Goal: Navigation & Orientation: Find specific page/section

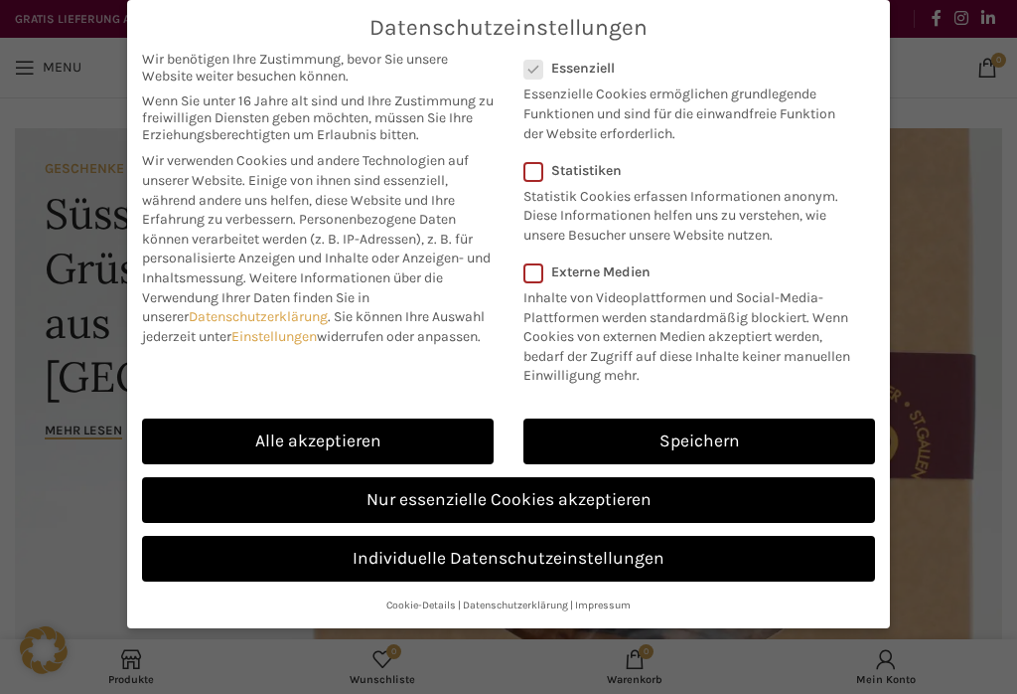
click at [242, 440] on link "Alle akzeptieren" at bounding box center [318, 441] width 352 height 46
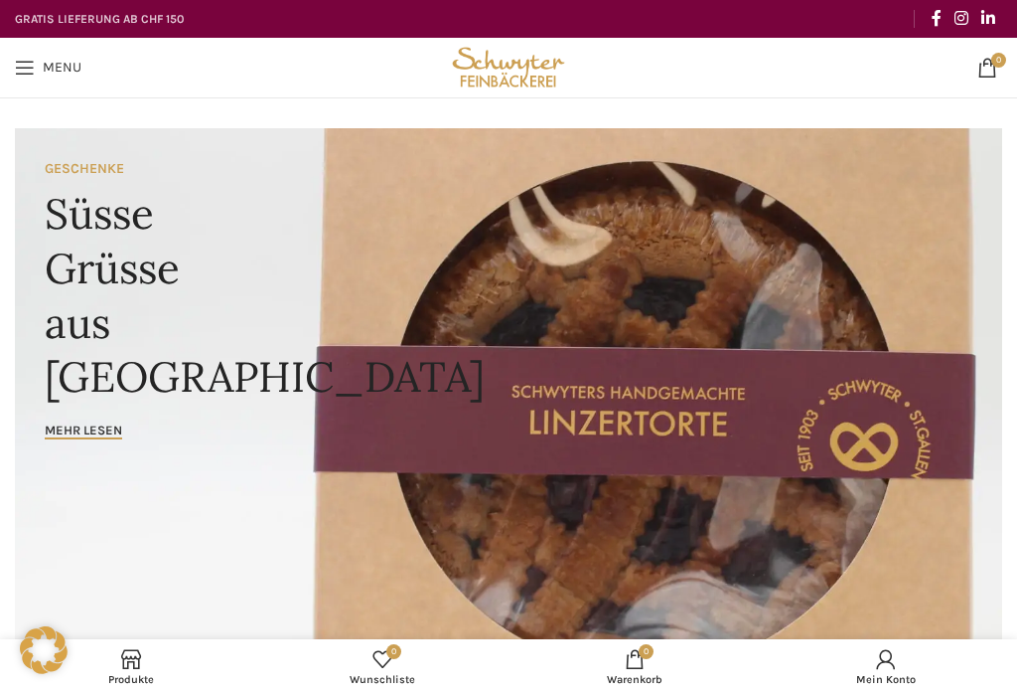
checkbox input "true"
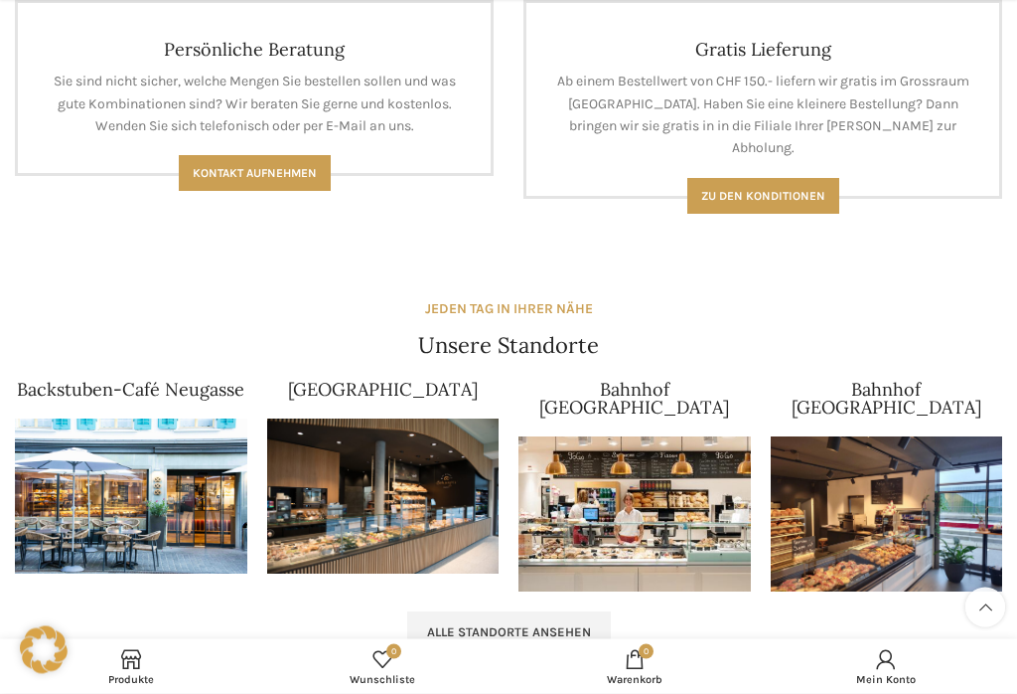
scroll to position [1641, 0]
click at [466, 611] on link "Alle Standorte ansehen" at bounding box center [509, 632] width 204 height 42
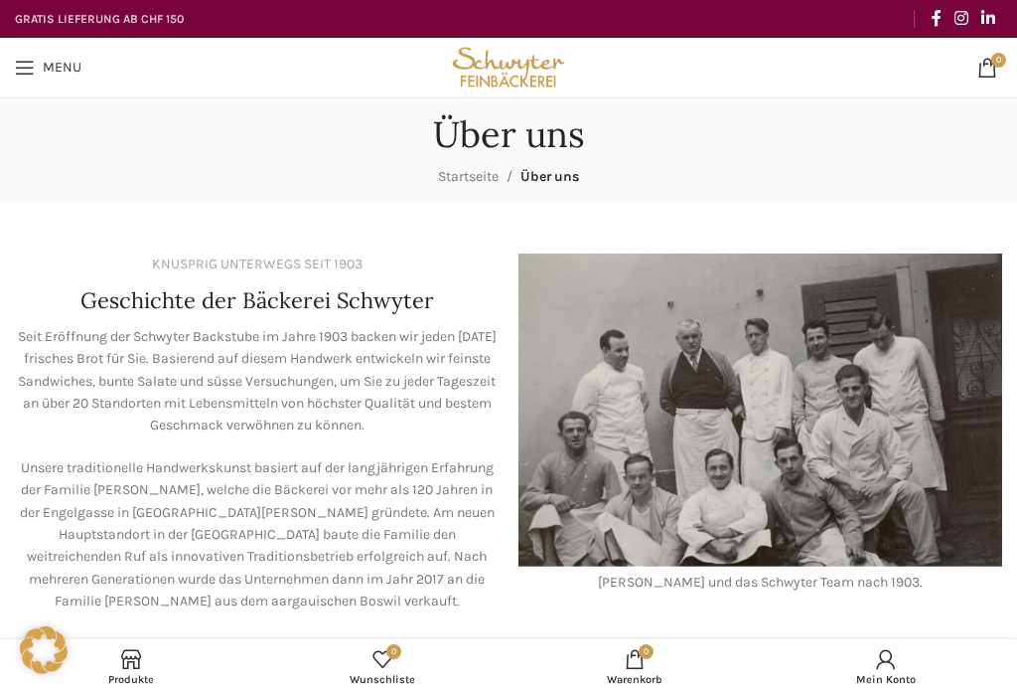
click at [26, 70] on span "Open mobile menu" at bounding box center [25, 68] width 20 height 20
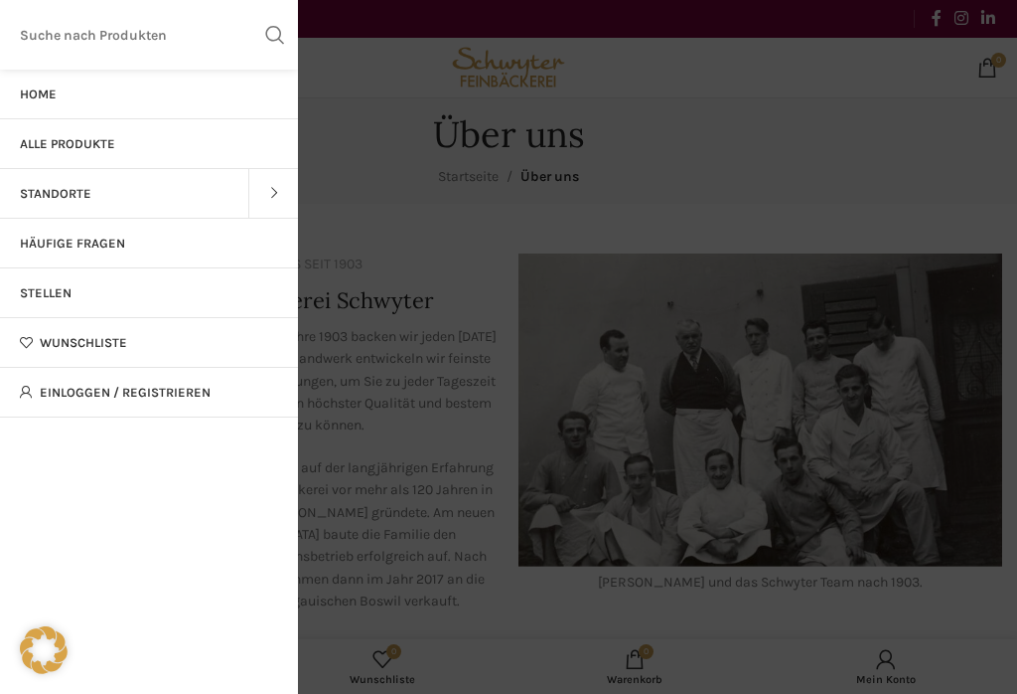
click at [49, 201] on link "Standorte" at bounding box center [124, 194] width 248 height 50
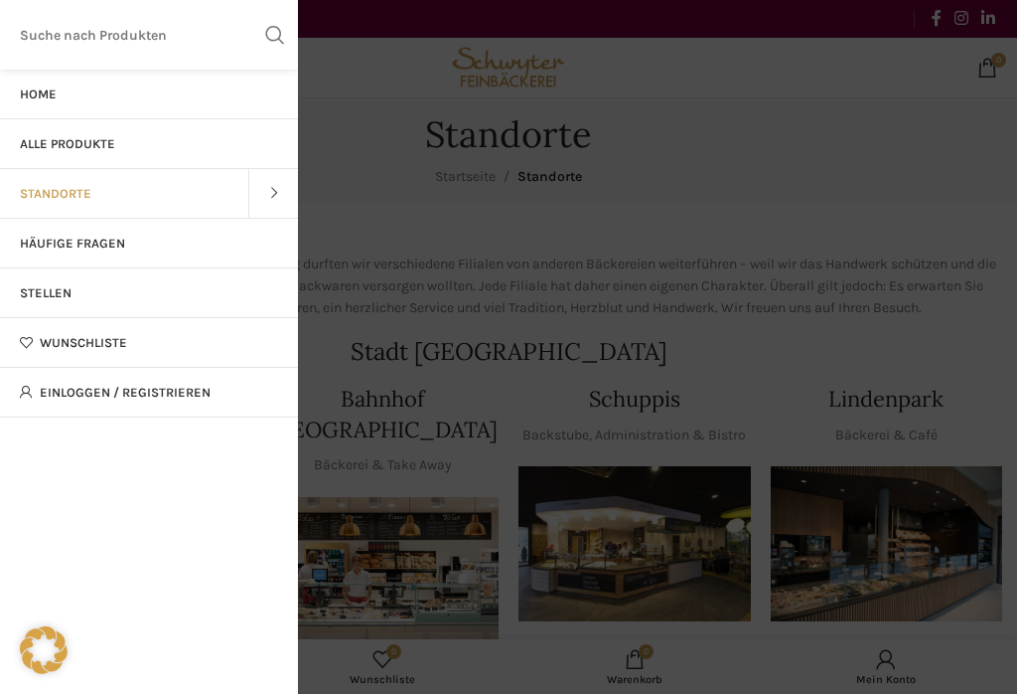
click at [55, 145] on span "Alle Produkte" at bounding box center [67, 144] width 95 height 16
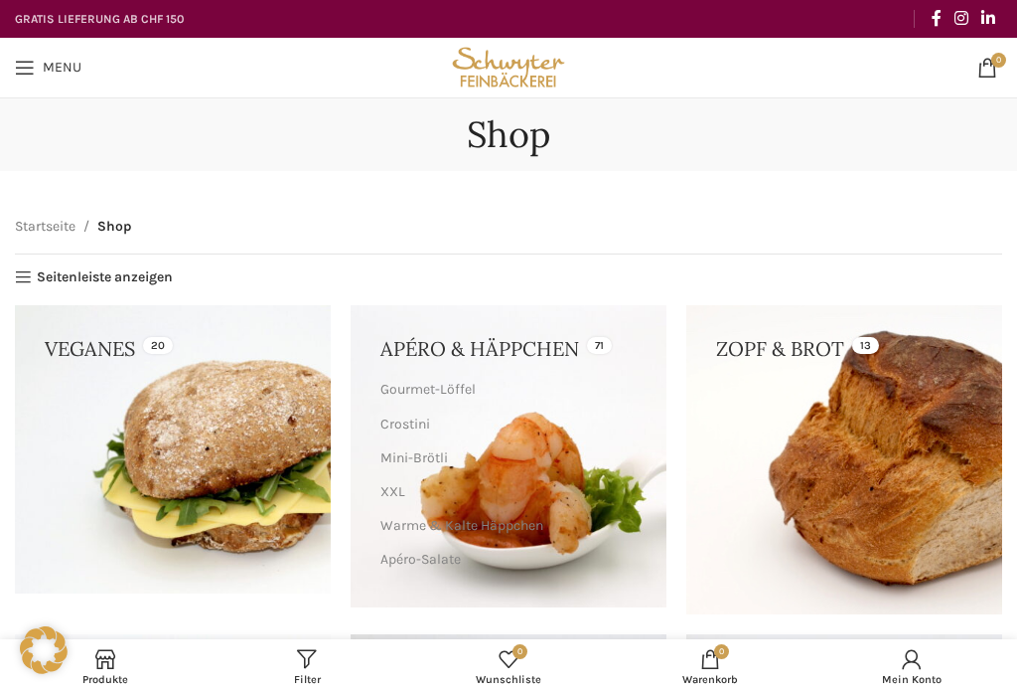
click at [50, 66] on span "Menu" at bounding box center [62, 68] width 39 height 14
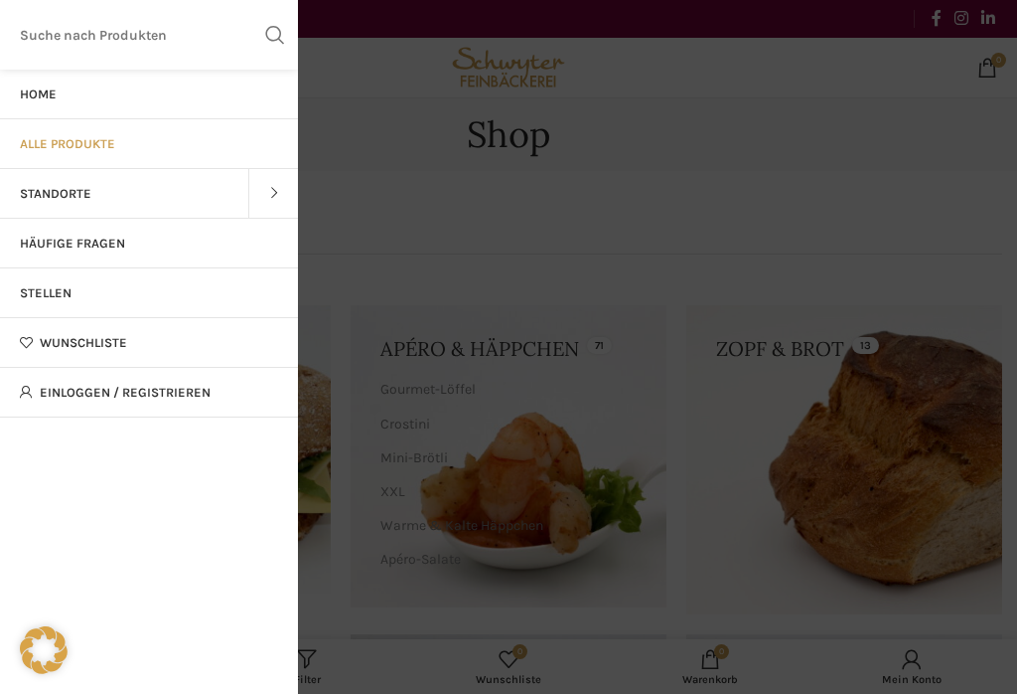
click at [63, 200] on span "Standorte" at bounding box center [56, 194] width 72 height 16
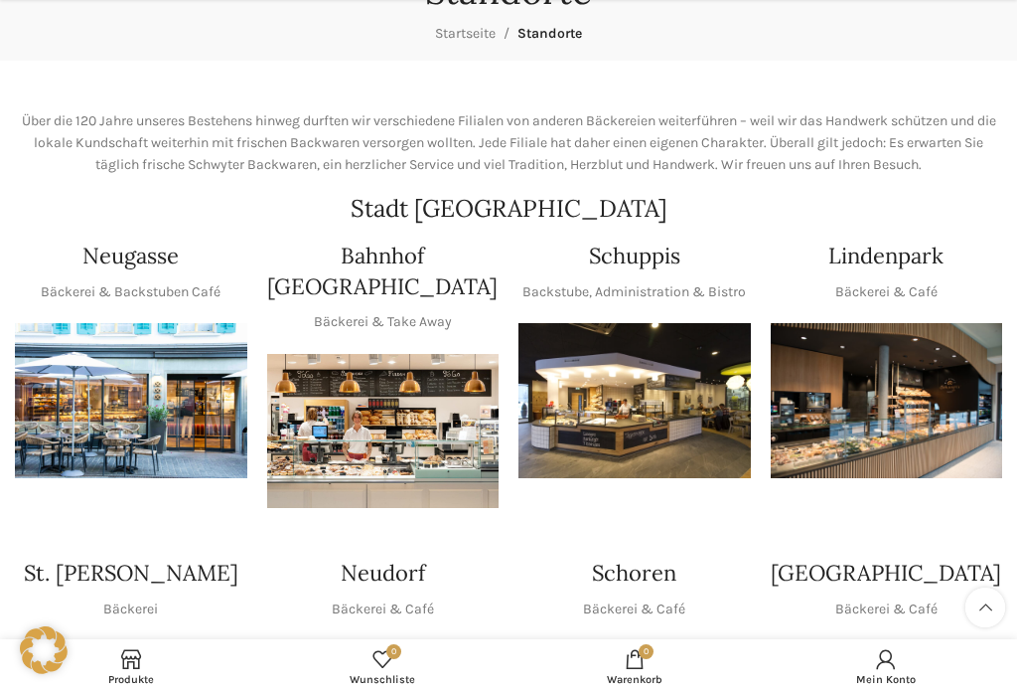
scroll to position [158, 0]
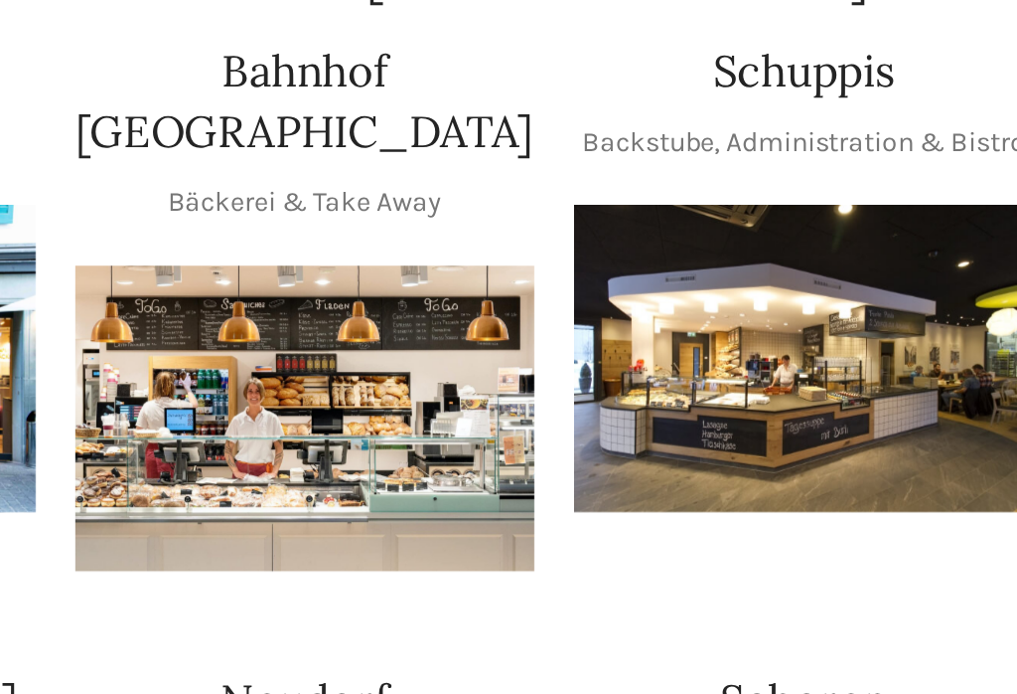
click at [257, 533] on div "Neudorf Bäckerei & Café" at bounding box center [383, 661] width 252 height 257
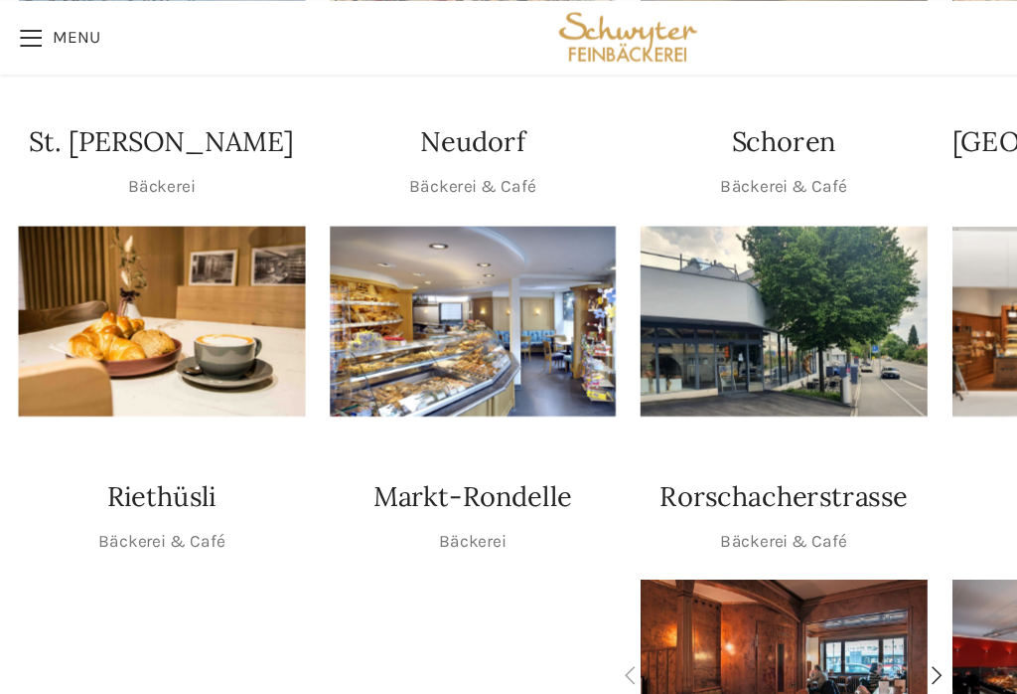
scroll to position [600, 0]
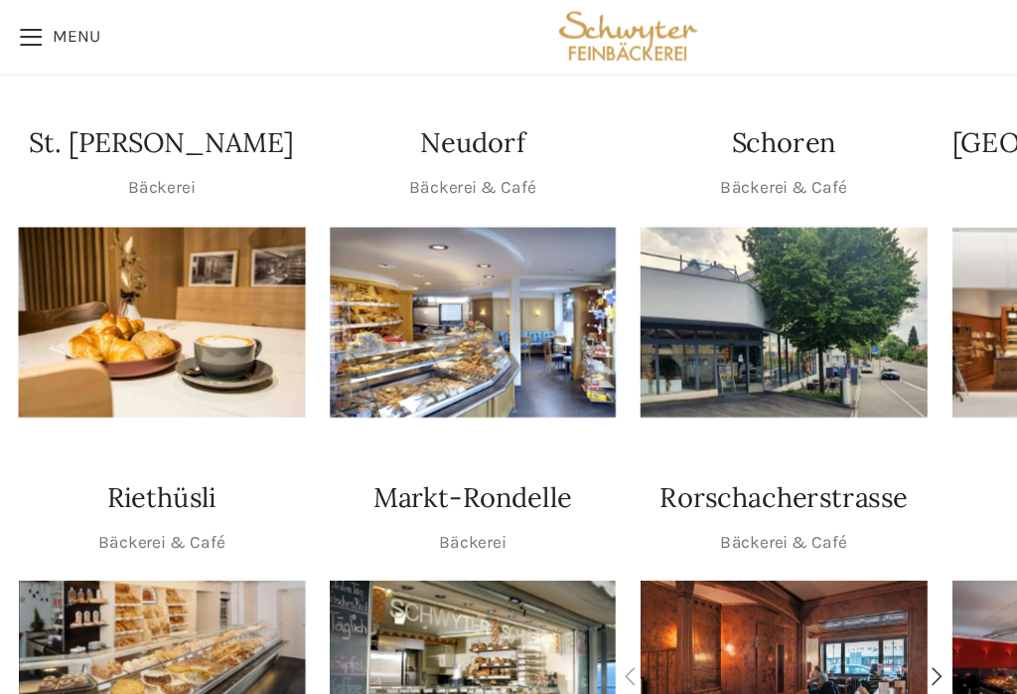
click at [457, 252] on img "1 / 1" at bounding box center [383, 261] width 232 height 155
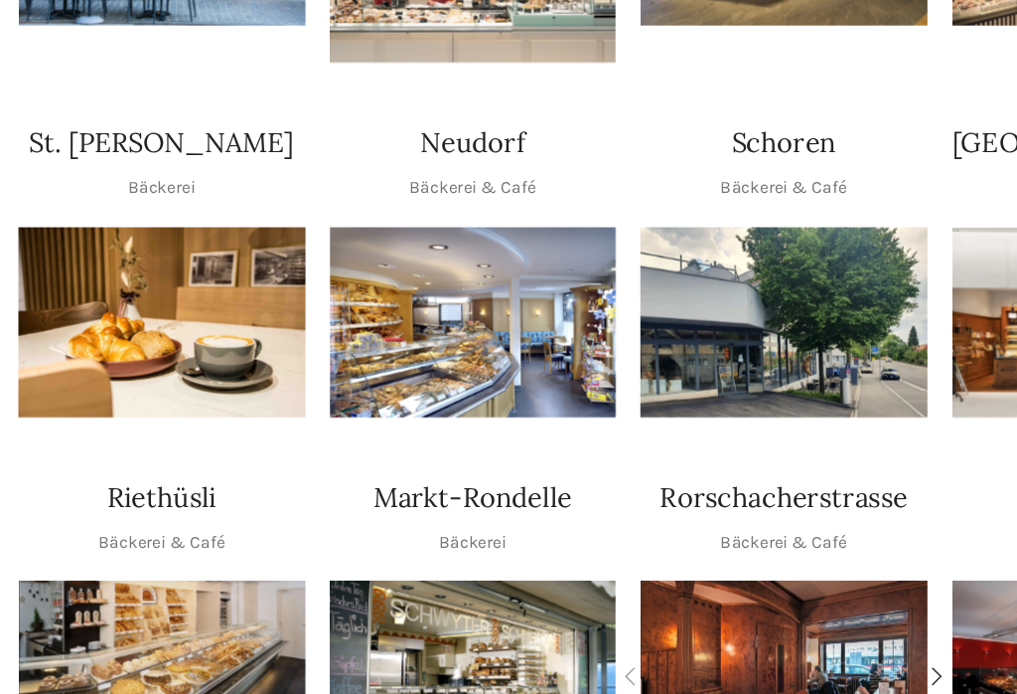
scroll to position [0, 0]
